Goal: Task Accomplishment & Management: Complete application form

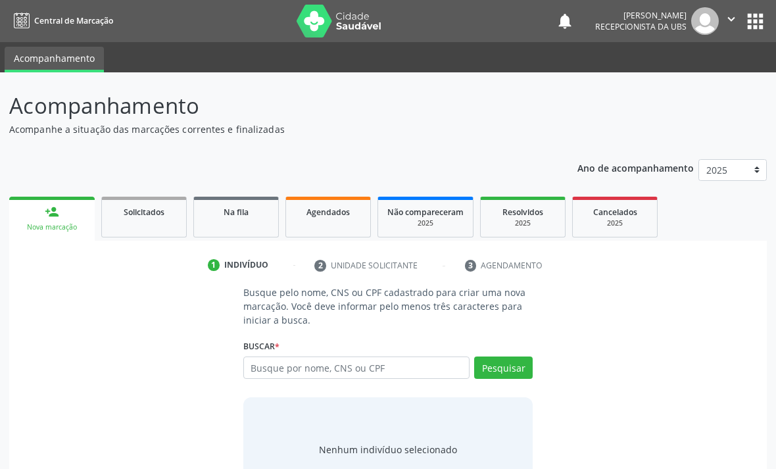
click at [328, 365] on input "text" at bounding box center [356, 368] width 226 height 22
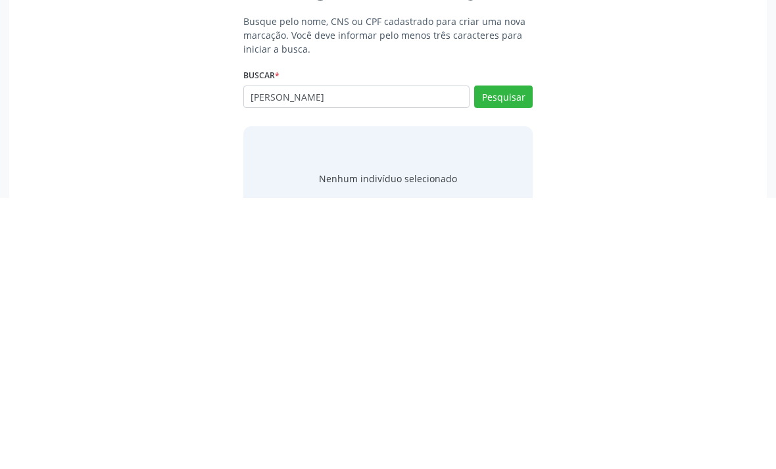
type input "[PERSON_NAME]"
click at [503, 357] on button "Pesquisar" at bounding box center [503, 368] width 59 height 22
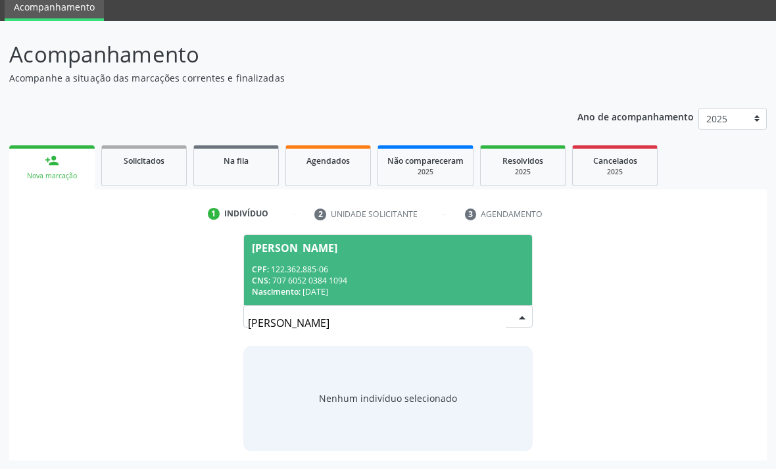
click at [415, 266] on div "CPF: 122.362.885-06" at bounding box center [388, 269] width 272 height 11
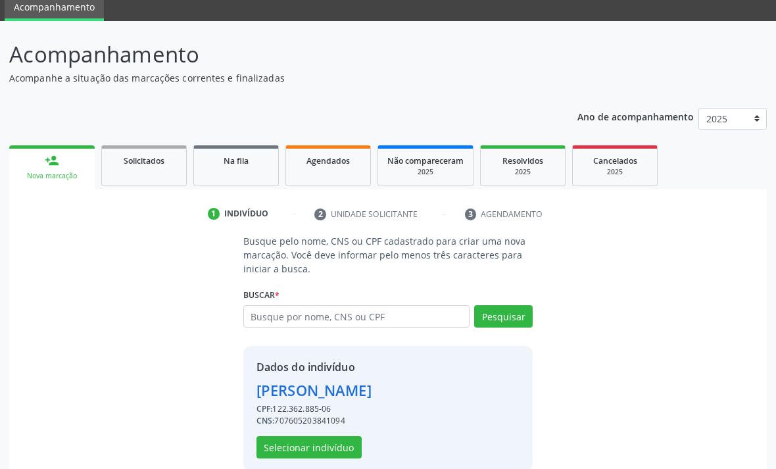
scroll to position [72, 0]
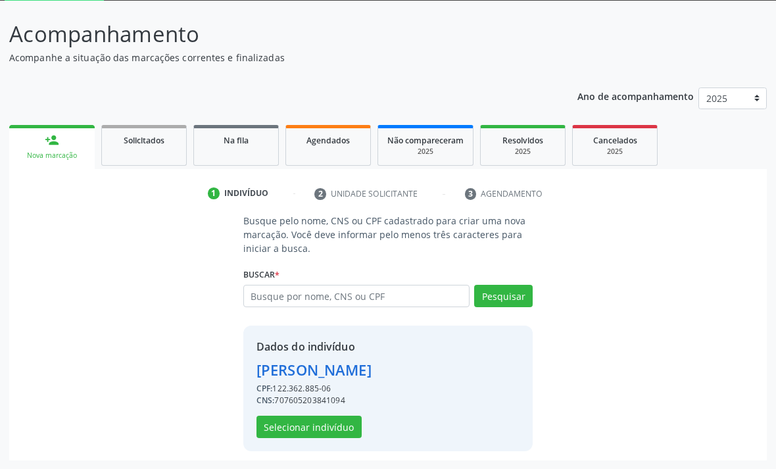
click at [337, 428] on button "Selecionar indivíduo" at bounding box center [309, 427] width 105 height 22
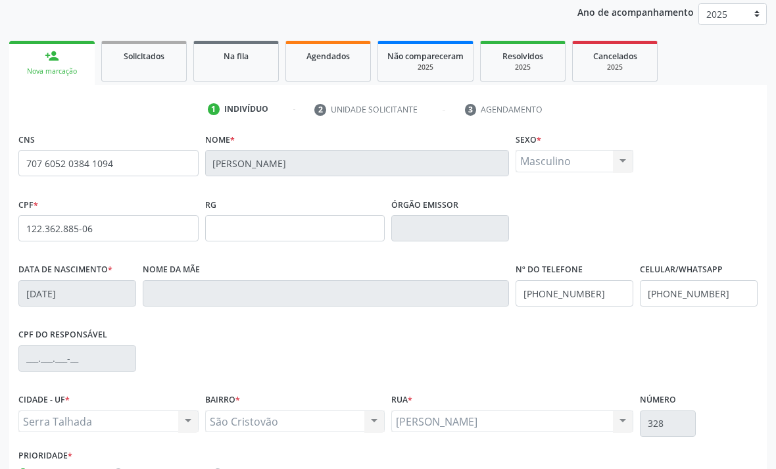
scroll to position [199, 0]
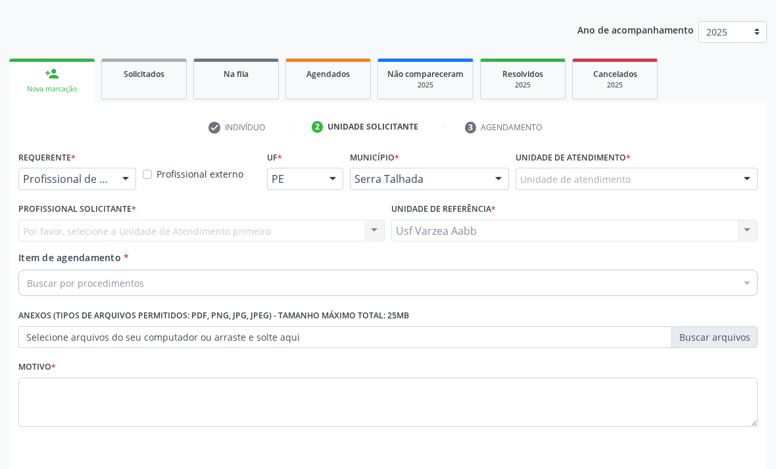
click at [122, 178] on div at bounding box center [126, 179] width 20 height 22
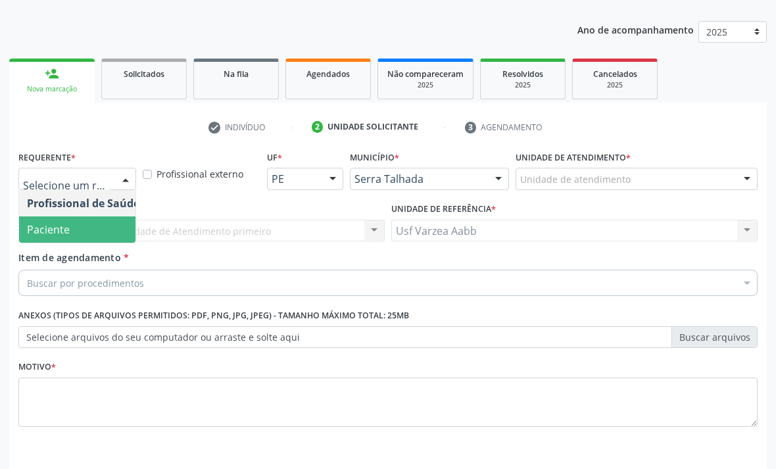
click at [101, 223] on span "Paciente" at bounding box center [83, 229] width 128 height 26
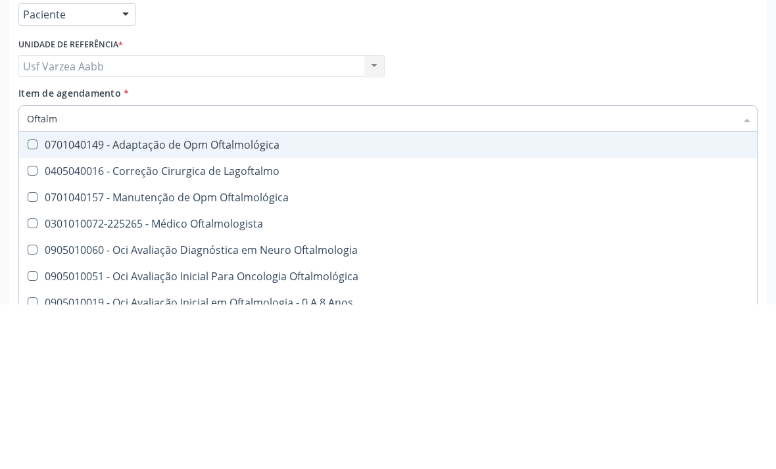
type input "Oftalmo"
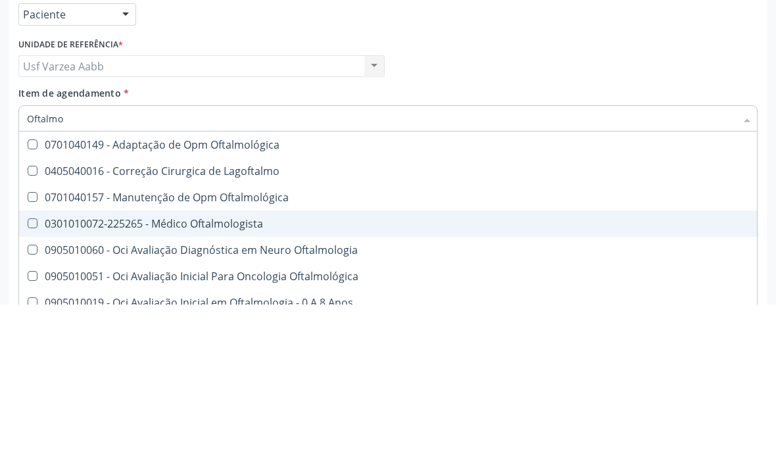
click at [237, 383] on div "0301010072-225265 - Médico Oftalmologista" at bounding box center [388, 388] width 722 height 11
checkbox Oftalmologista "true"
click at [660, 199] on div "Profissional Solicitante Por favor, selecione a Unidade de Atendimento primeiro…" at bounding box center [388, 224] width 746 height 51
checkbox Lagoftalmo "true"
checkbox Oftalmologista "false"
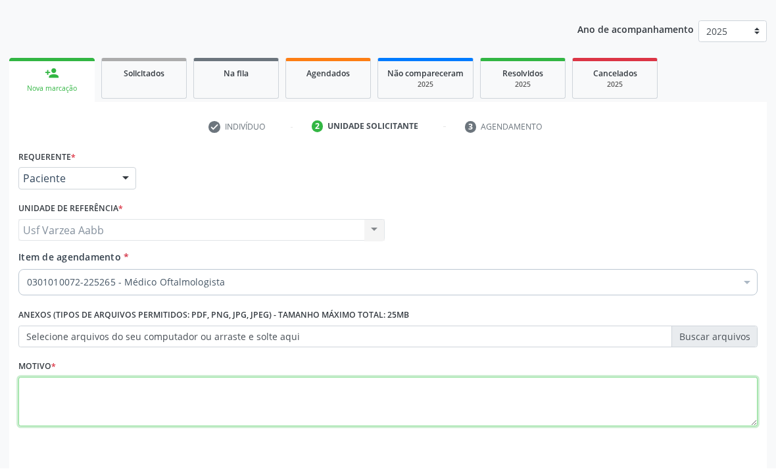
click at [227, 403] on textarea at bounding box center [388, 403] width 740 height 50
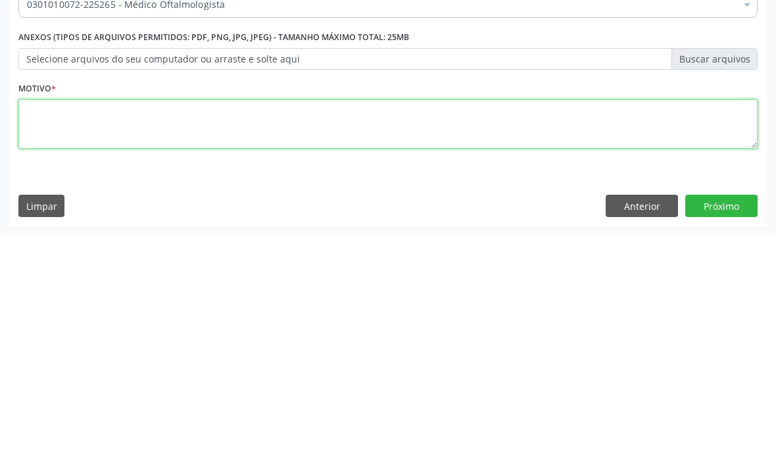
type textarea "Z"
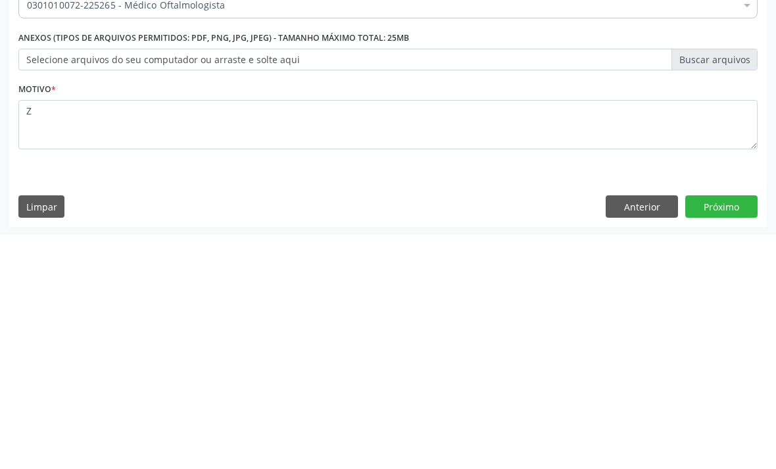
click at [723, 430] on button "Próximo" at bounding box center [722, 441] width 72 height 22
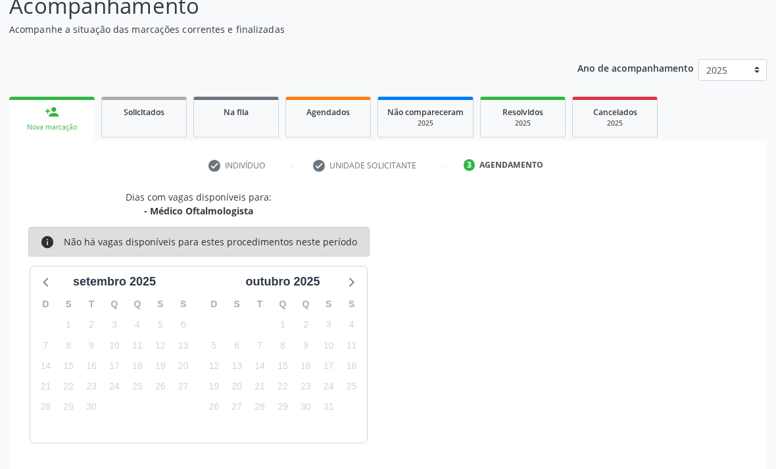
scroll to position [103, 0]
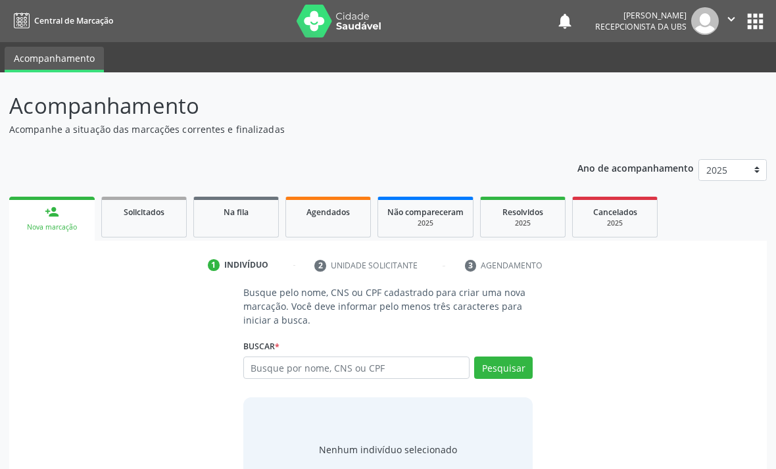
click at [372, 368] on input "text" at bounding box center [356, 368] width 226 height 22
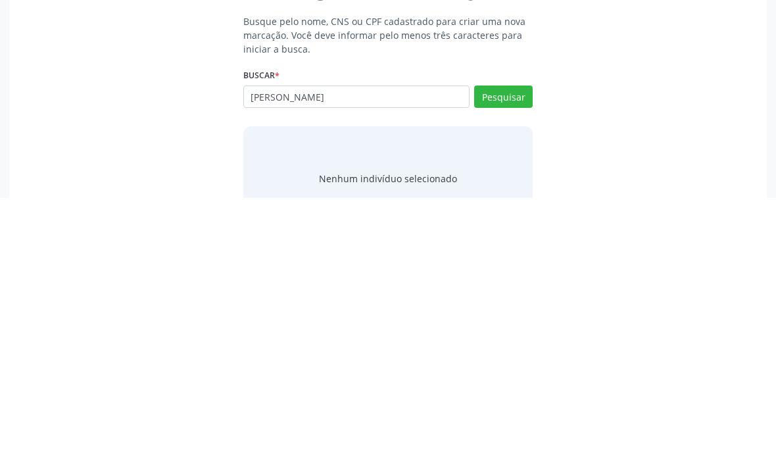
type input "[PERSON_NAME]"
click at [515, 357] on button "Pesquisar" at bounding box center [503, 368] width 59 height 22
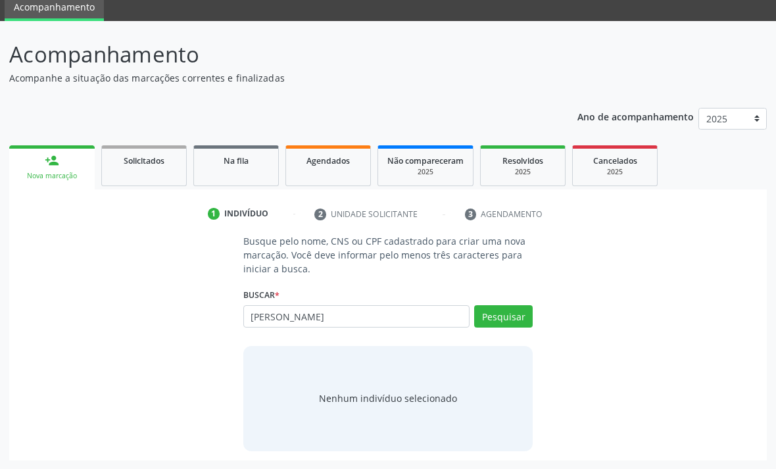
click at [507, 322] on button "Pesquisar" at bounding box center [503, 316] width 59 height 22
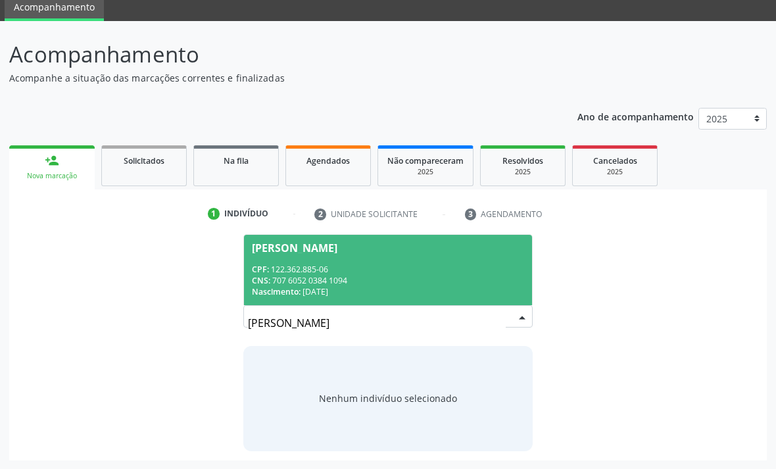
click at [486, 282] on div "CNS: 707 6052 0384 1094" at bounding box center [388, 280] width 272 height 11
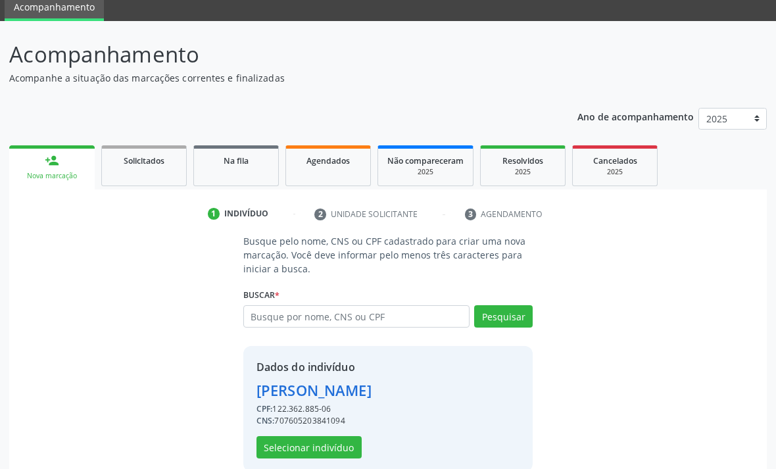
scroll to position [72, 0]
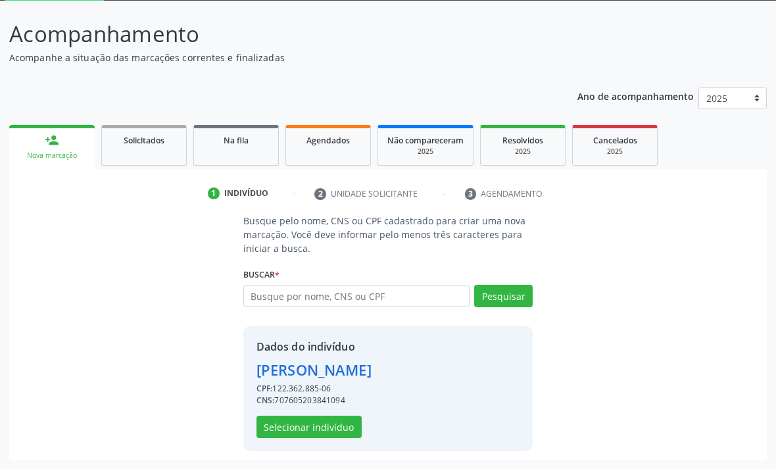
click at [326, 419] on button "Selecionar indivíduo" at bounding box center [309, 427] width 105 height 22
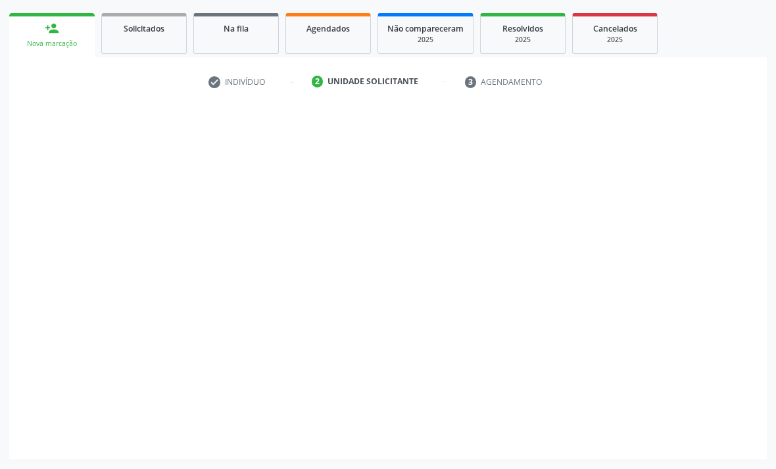
scroll to position [138, 0]
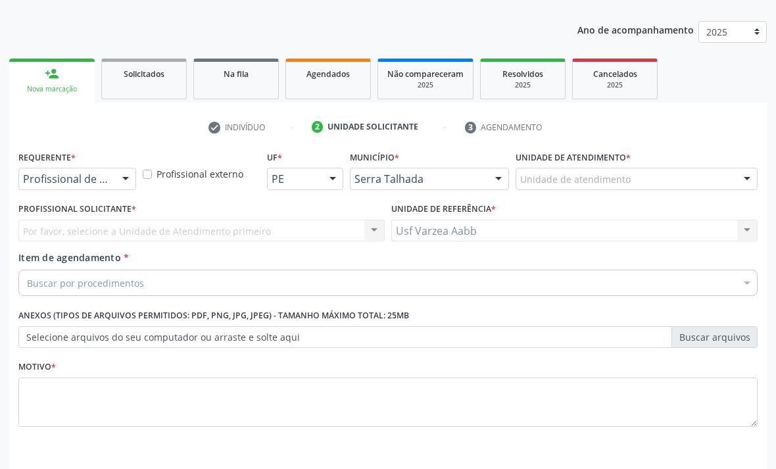
click at [105, 197] on div "Requerente * Profissional de Saúde Profissional de Saúde Paciente Nenhum result…" at bounding box center [77, 172] width 124 height 51
click at [117, 185] on div at bounding box center [126, 179] width 20 height 22
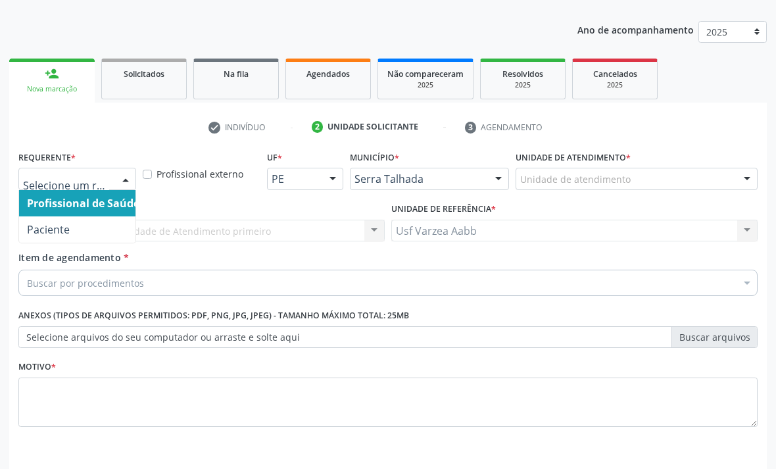
click at [102, 225] on span "Paciente" at bounding box center [83, 229] width 128 height 26
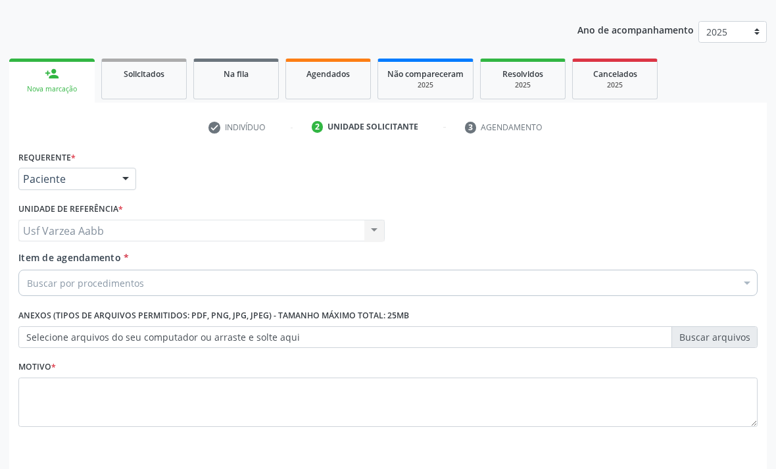
click at [503, 292] on div "Buscar por procedimentos" at bounding box center [388, 283] width 740 height 26
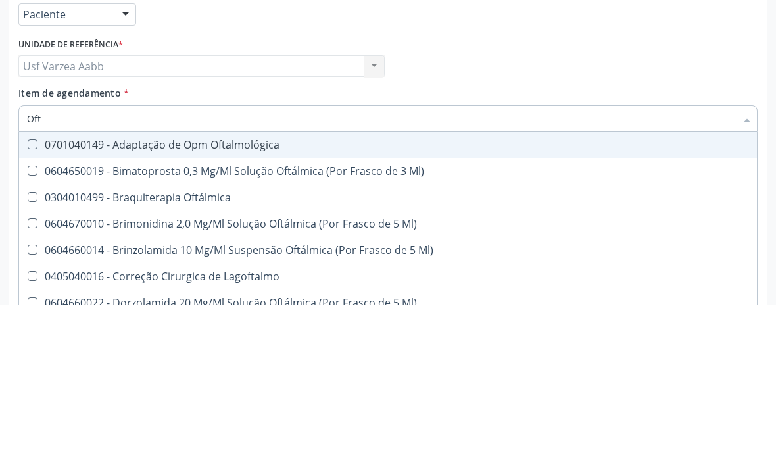
type input "Ofta"
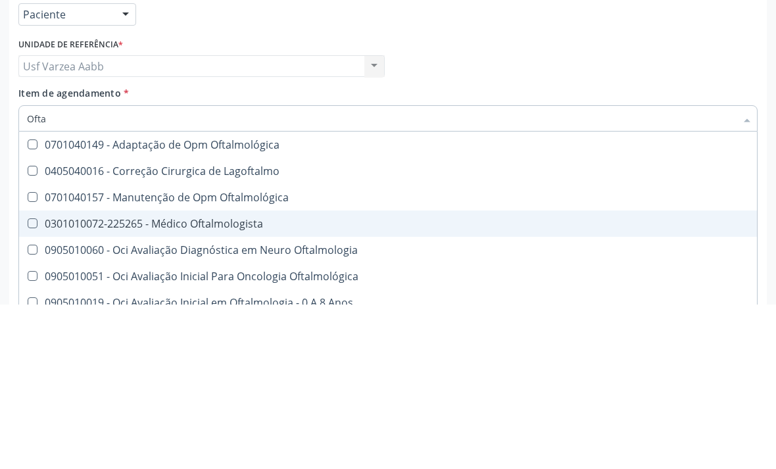
click at [267, 383] on div "0301010072-225265 - Médico Oftalmologista" at bounding box center [388, 388] width 722 height 11
checkbox Oftalmologista "true"
click at [708, 199] on div "Profissional Solicitante Por favor, selecione a Unidade de Atendimento primeiro…" at bounding box center [388, 224] width 746 height 51
checkbox Lagoftalmo "true"
checkbox Oftalmologista "false"
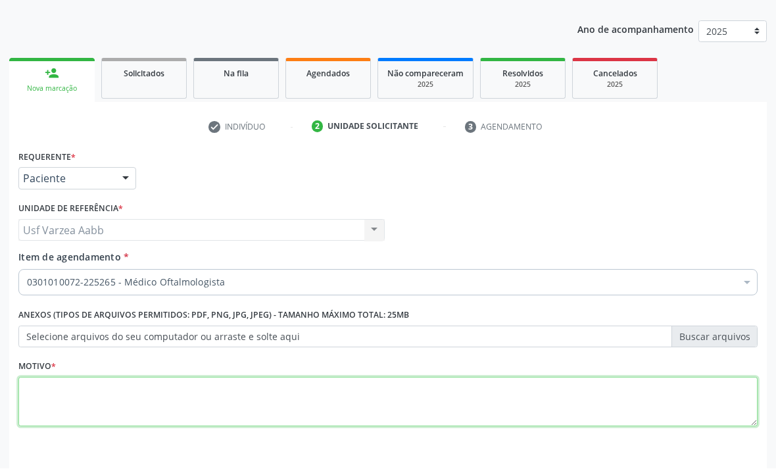
click at [148, 397] on textarea at bounding box center [388, 403] width 740 height 50
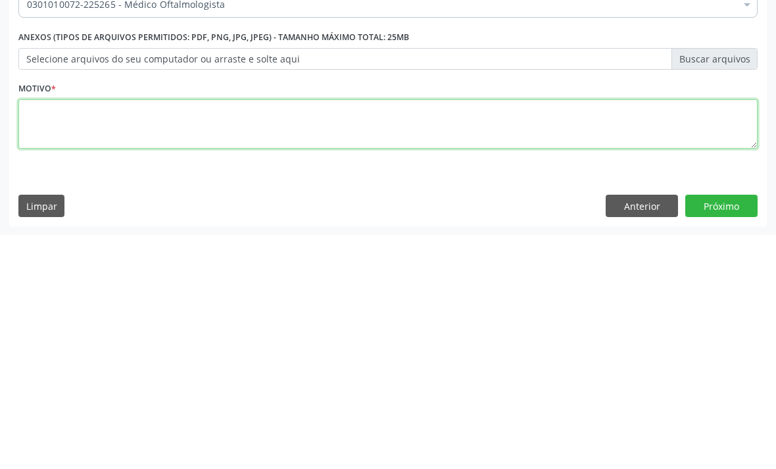
type textarea "Z"
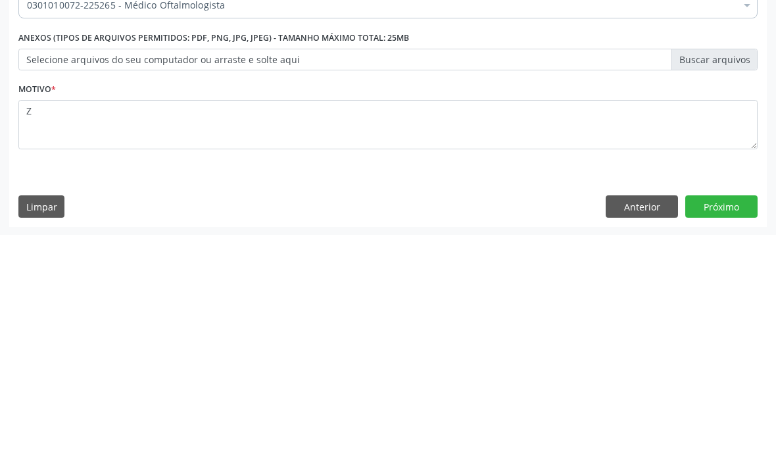
click at [725, 430] on button "Próximo" at bounding box center [722, 441] width 72 height 22
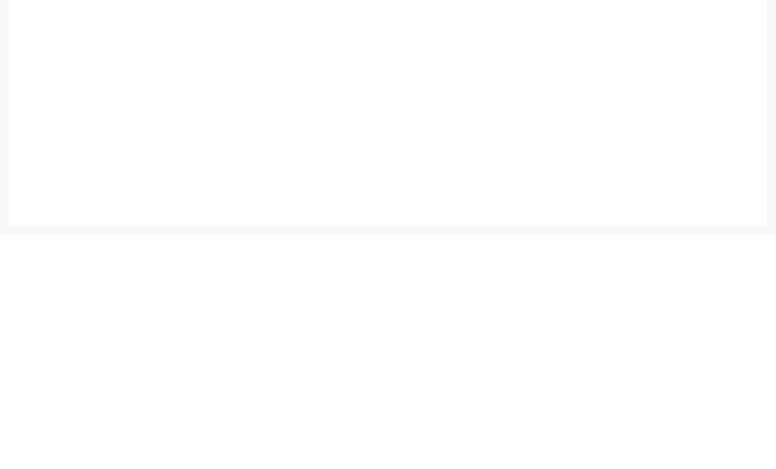
scroll to position [60, 0]
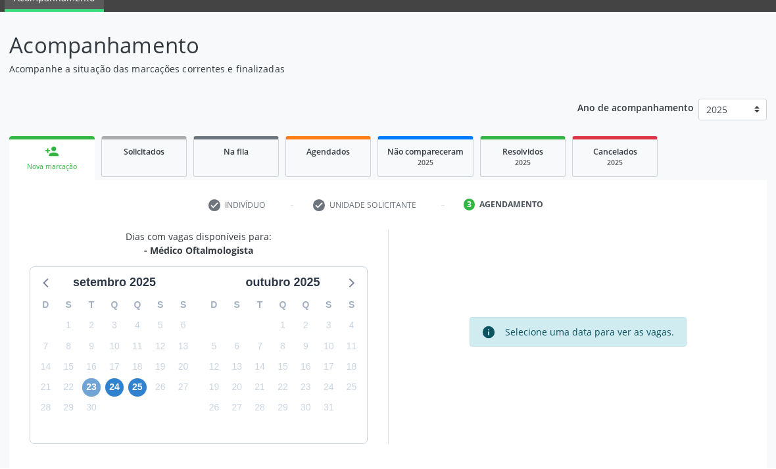
click at [91, 379] on span "23" at bounding box center [91, 388] width 18 height 18
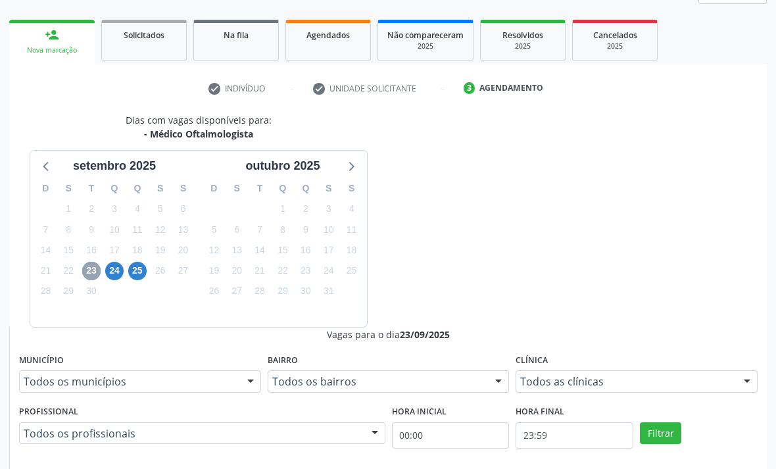
scroll to position [174, 0]
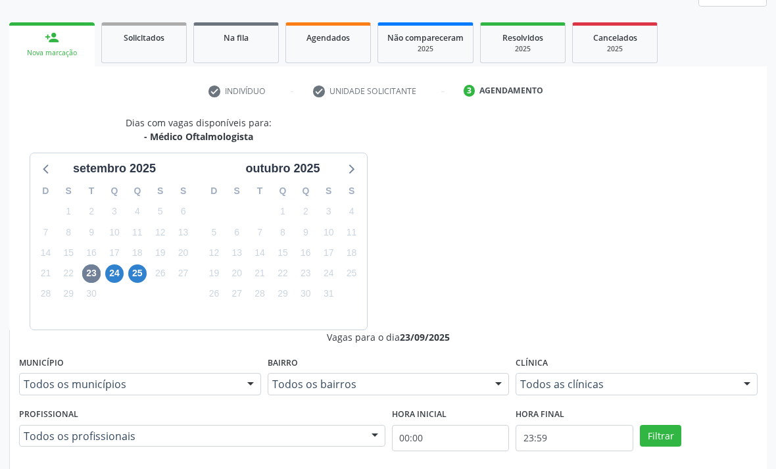
radio input "true"
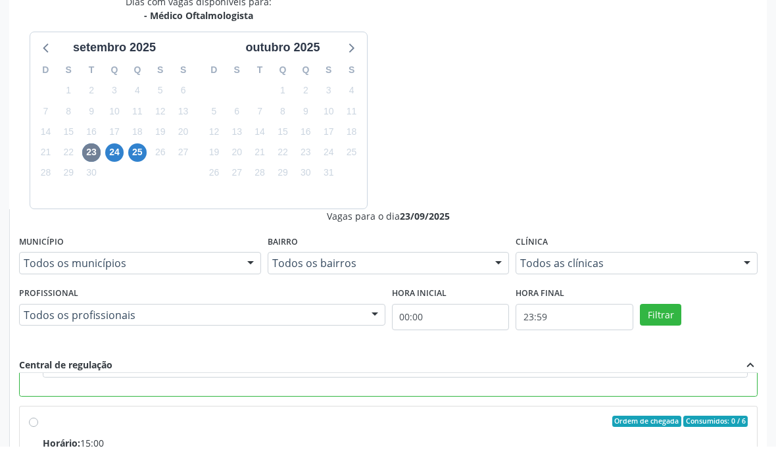
scroll to position [295, 0]
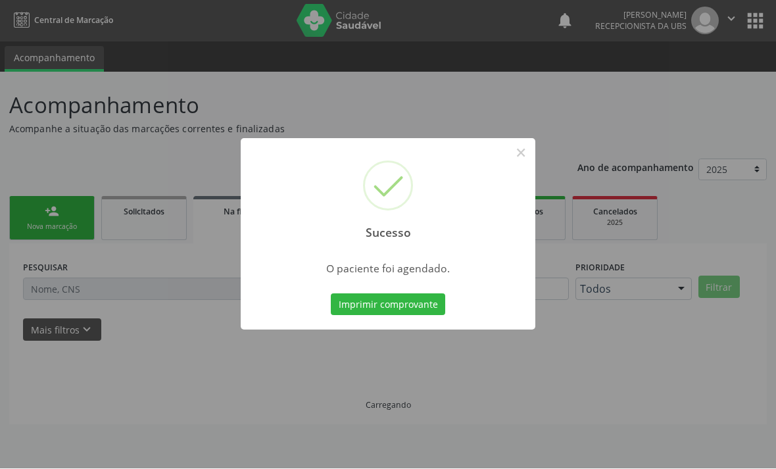
scroll to position [0, 0]
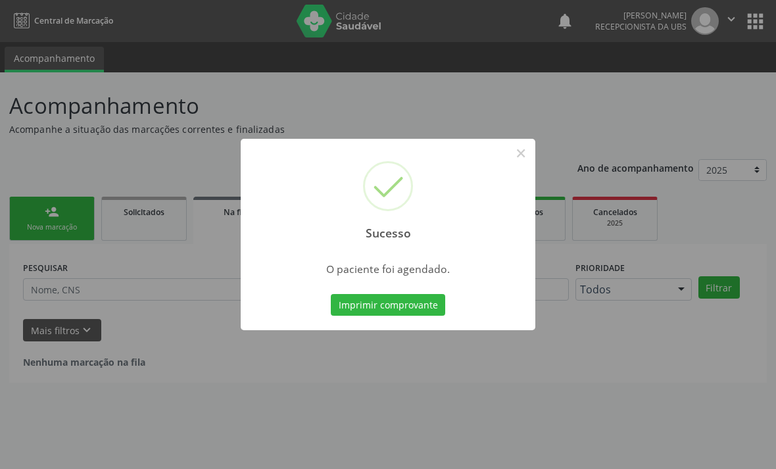
click at [420, 305] on button "Imprimir comprovante" at bounding box center [388, 305] width 114 height 22
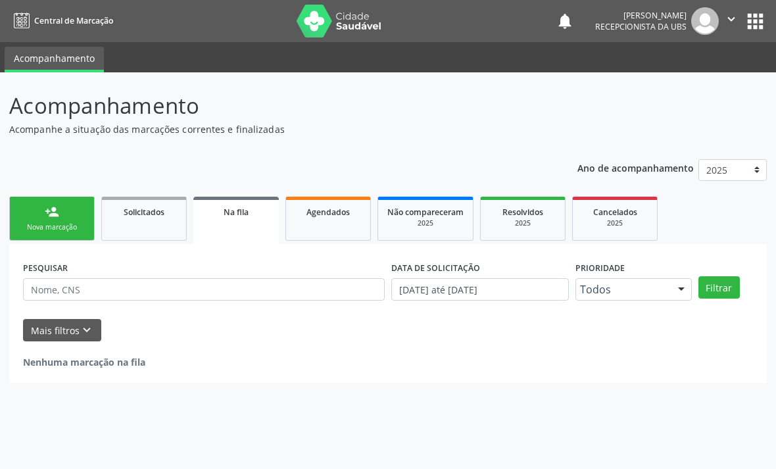
click at [76, 224] on div "Nova marcação" at bounding box center [52, 227] width 66 height 10
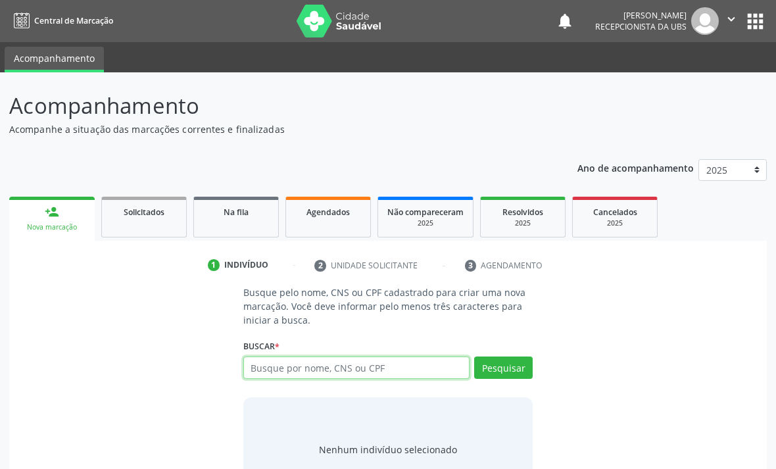
click at [305, 357] on input "text" at bounding box center [356, 368] width 226 height 22
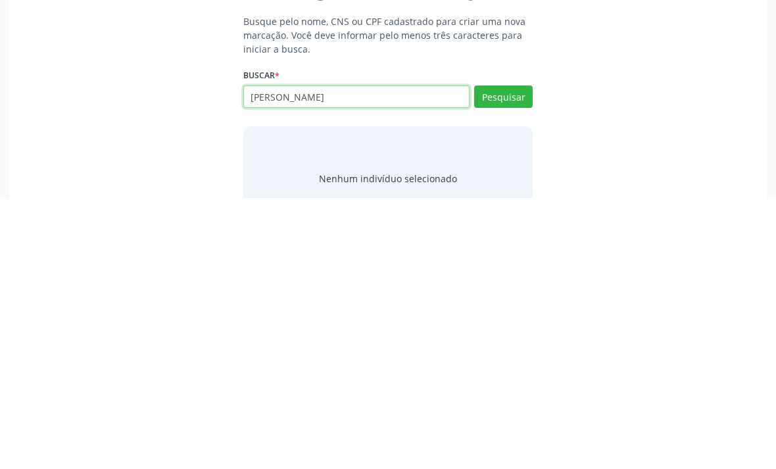
type input "[PERSON_NAME]"
click at [511, 357] on button "Pesquisar" at bounding box center [503, 368] width 59 height 22
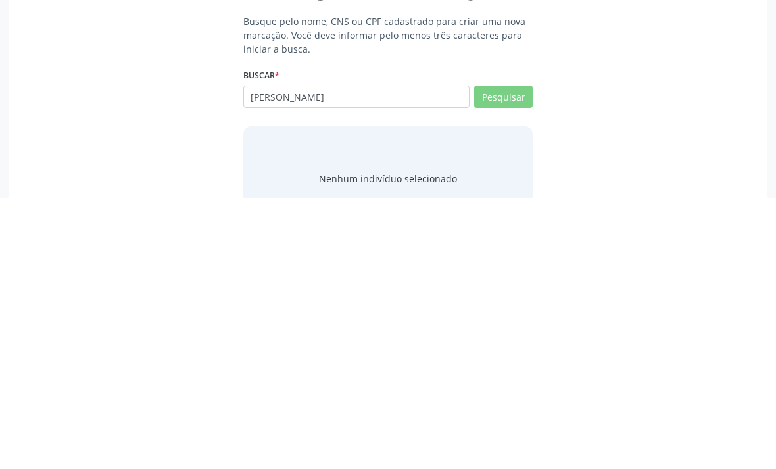
scroll to position [51, 0]
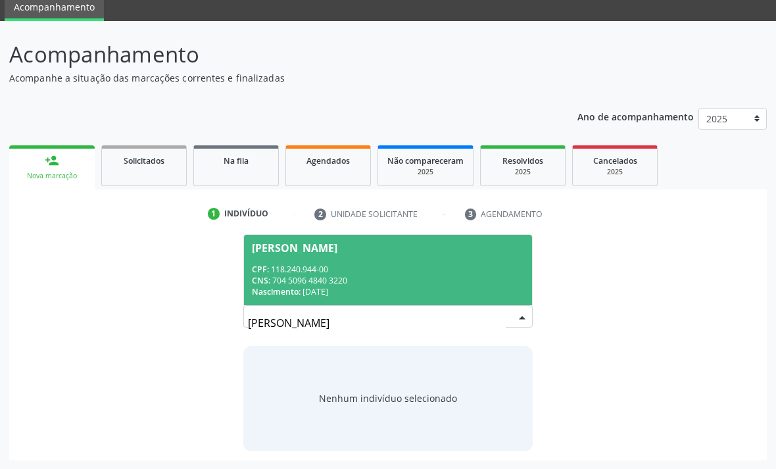
click at [459, 269] on div "CPF: 118.240.944-00" at bounding box center [388, 269] width 272 height 11
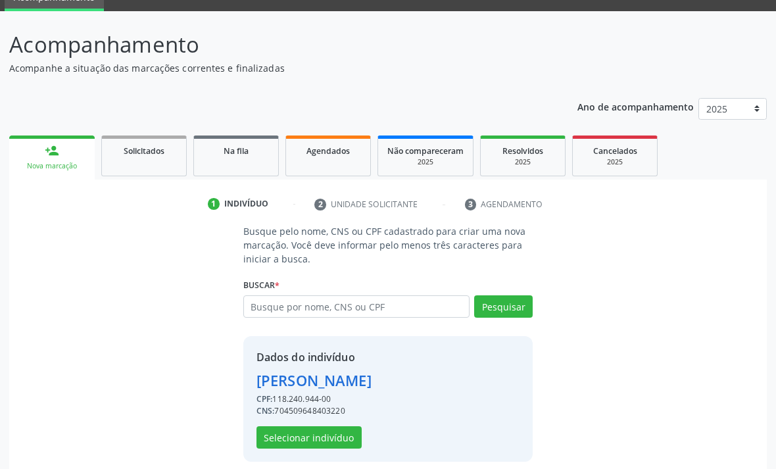
scroll to position [72, 0]
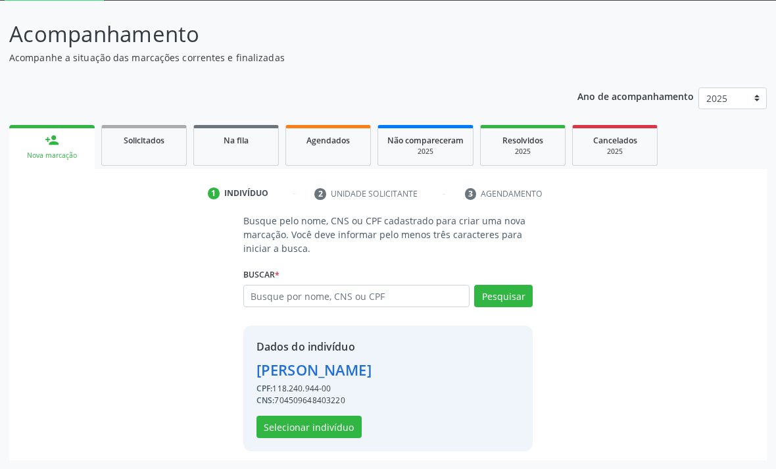
click at [319, 427] on button "Selecionar indivíduo" at bounding box center [309, 427] width 105 height 22
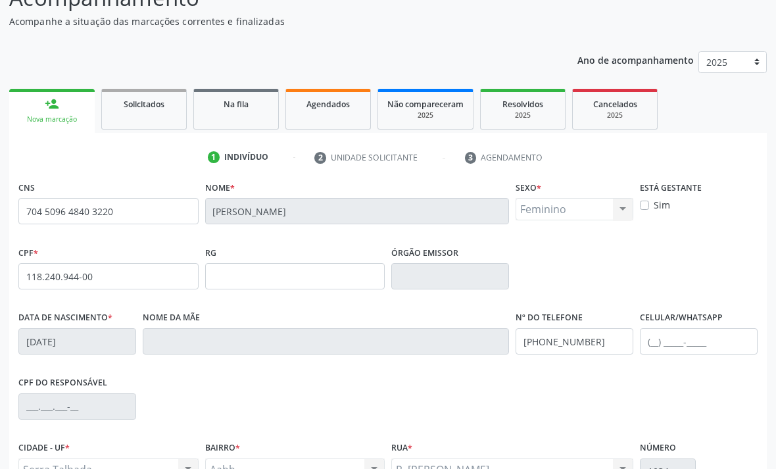
scroll to position [199, 0]
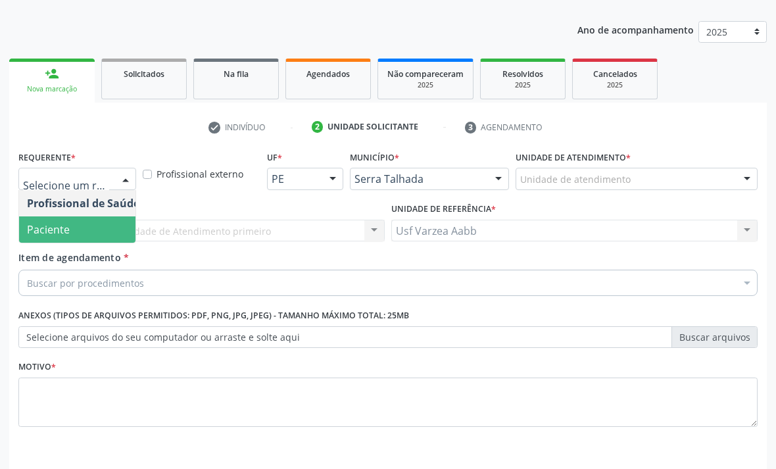
click at [115, 226] on span "Paciente" at bounding box center [83, 229] width 128 height 26
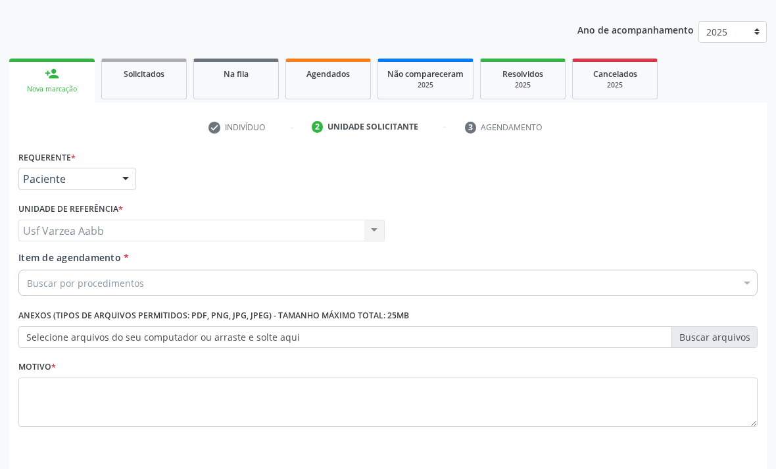
click at [318, 282] on div "Buscar por procedimentos" at bounding box center [388, 283] width 740 height 26
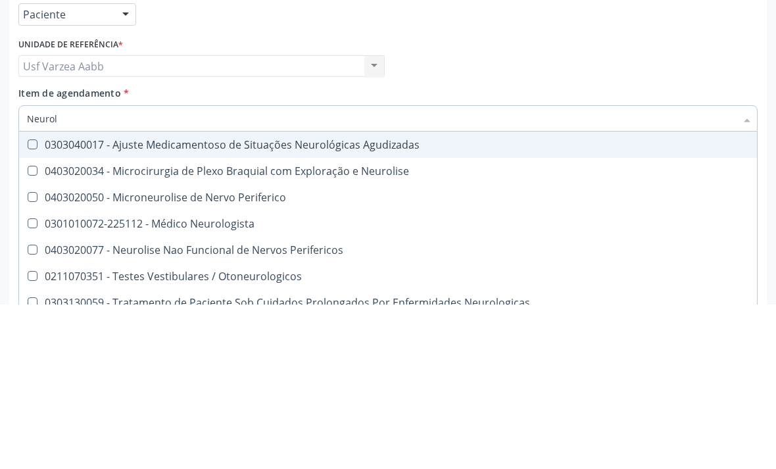
type input "Neurolo"
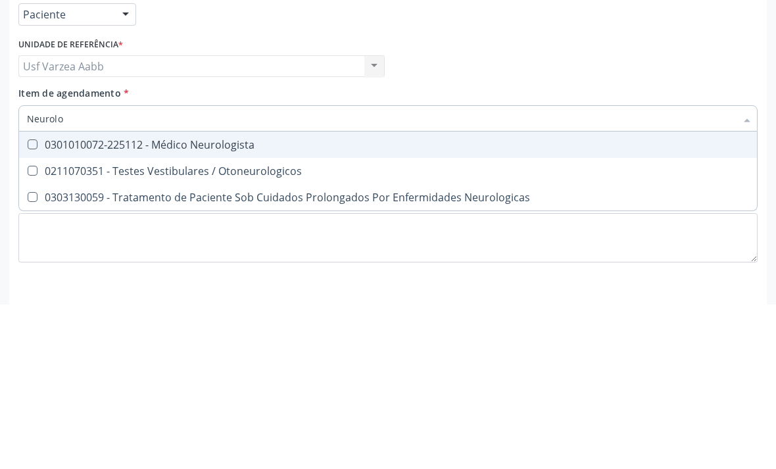
click at [256, 304] on div "0301010072-225112 - Médico Neurologista" at bounding box center [388, 309] width 722 height 11
checkbox Neurologista "true"
click at [612, 199] on div "Profissional Solicitante Por favor, selecione a Unidade de Atendimento primeiro…" at bounding box center [388, 224] width 746 height 51
checkbox Otoneurologicos "true"
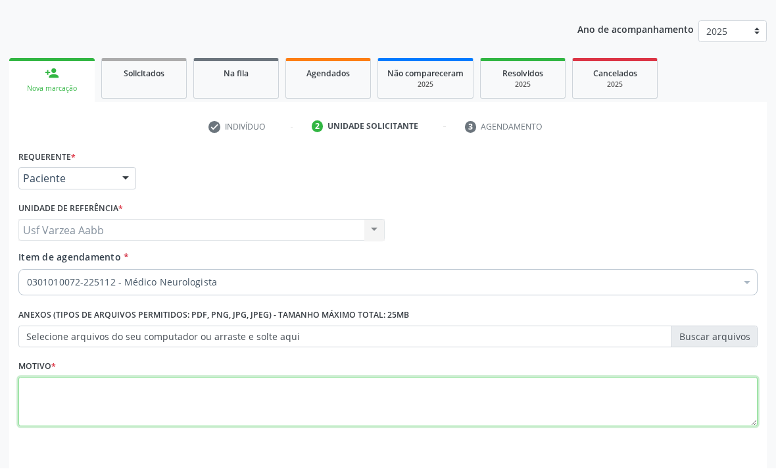
click at [170, 410] on textarea at bounding box center [388, 403] width 740 height 50
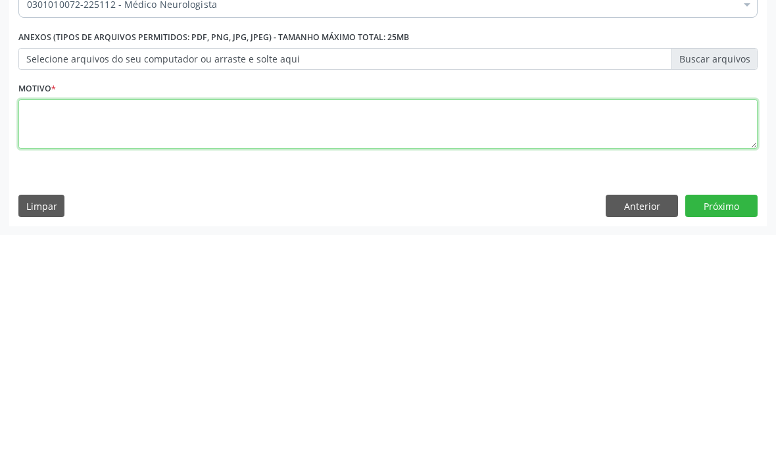
type textarea "X"
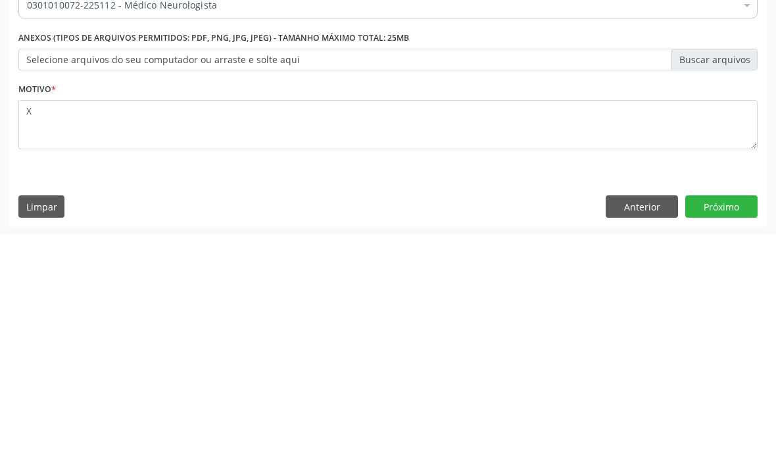
click at [733, 430] on button "Próximo" at bounding box center [722, 441] width 72 height 22
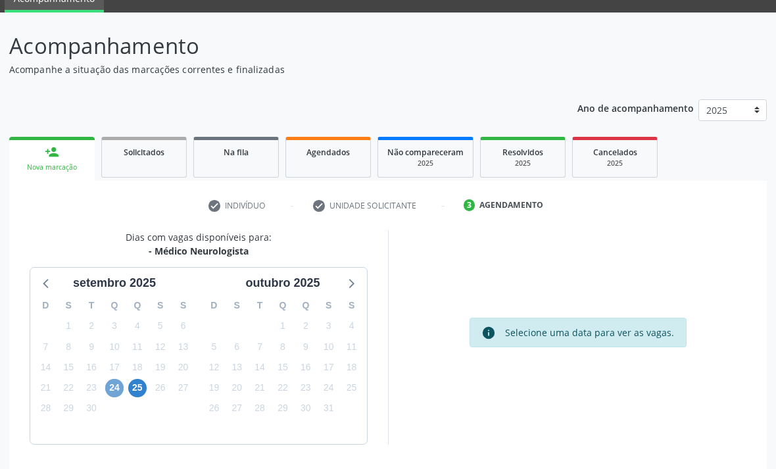
click at [112, 388] on span "24" at bounding box center [114, 388] width 18 height 18
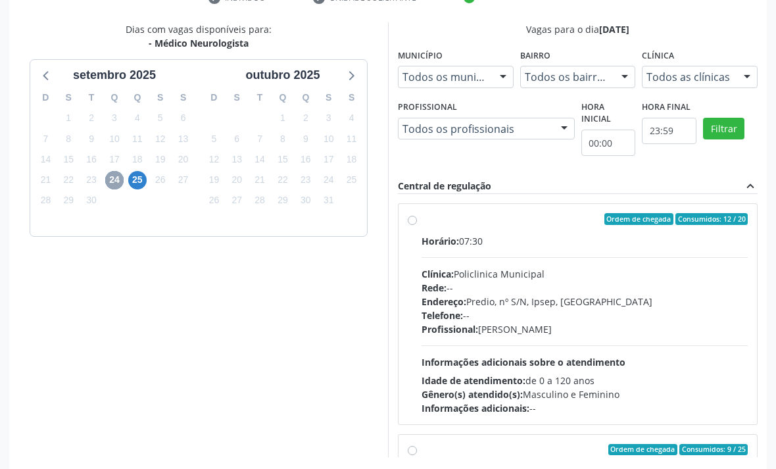
scroll to position [268, 0]
click at [422, 213] on label "Ordem de chegada Consumidos: 12 / 20 Horário: 07:30 Clínica: Policlinica Munici…" at bounding box center [585, 314] width 326 height 202
click at [408, 213] on input "Ordem de chegada Consumidos: 12 / 20 Horário: 07:30 Clínica: Policlinica Munici…" at bounding box center [412, 219] width 9 height 12
radio input "true"
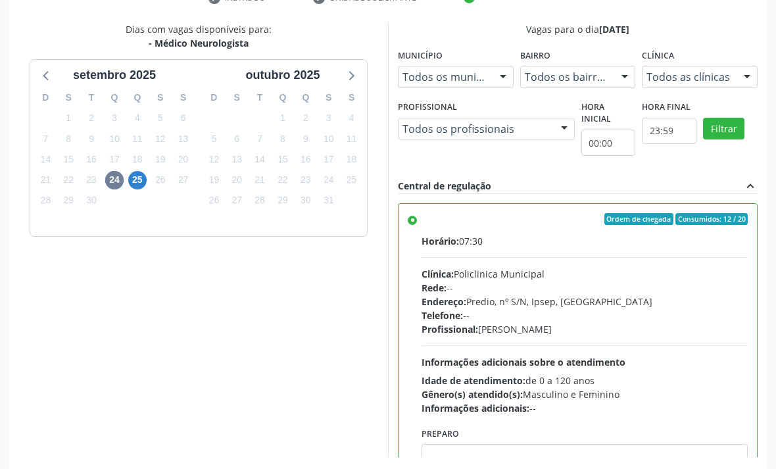
scroll to position [272, 0]
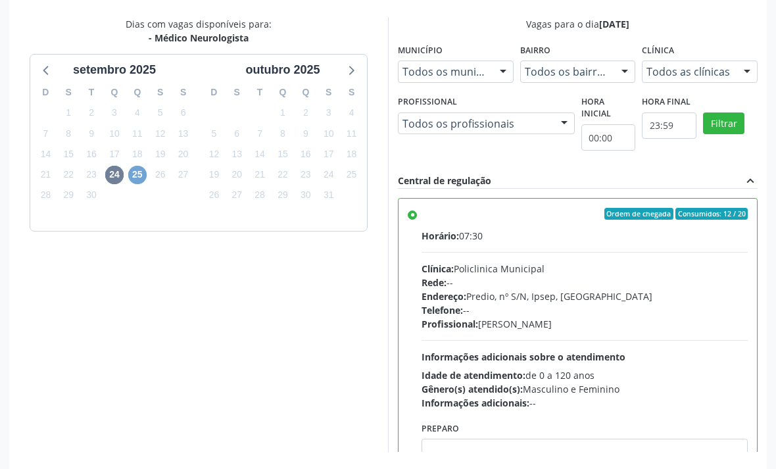
click at [139, 175] on span "25" at bounding box center [137, 175] width 18 height 18
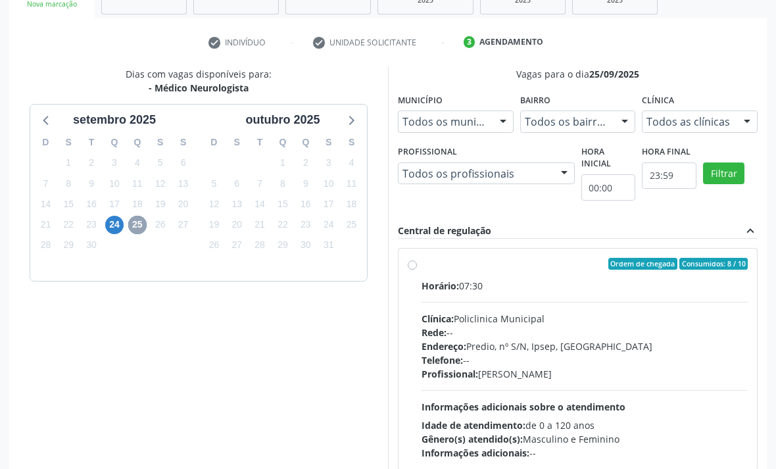
scroll to position [249, 0]
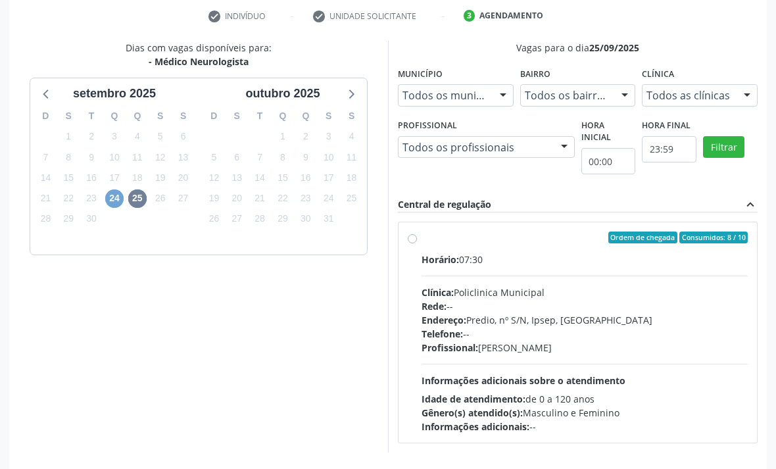
click at [109, 205] on span "24" at bounding box center [114, 199] width 18 height 18
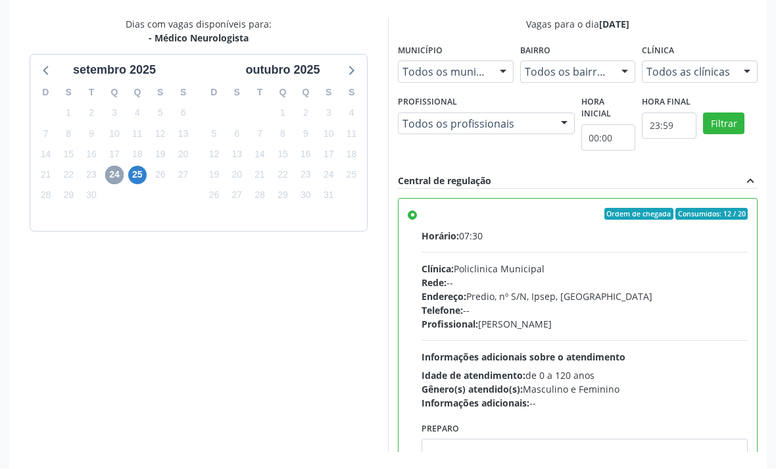
scroll to position [0, 0]
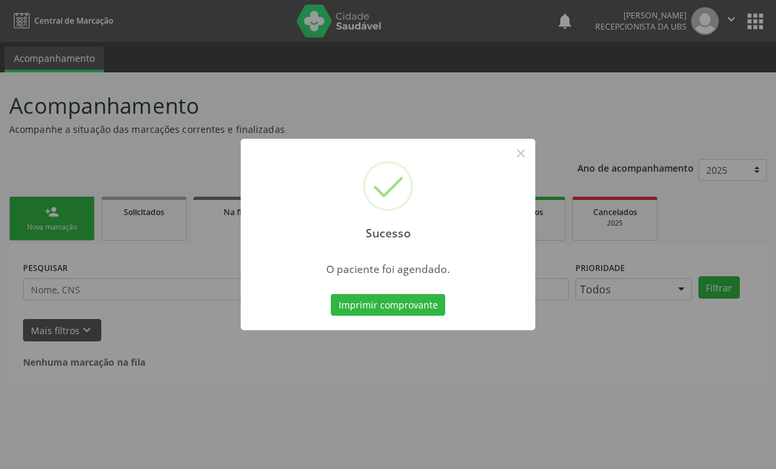
click at [433, 310] on button "Imprimir comprovante" at bounding box center [388, 305] width 114 height 22
